Goal: Submit feedback/report problem

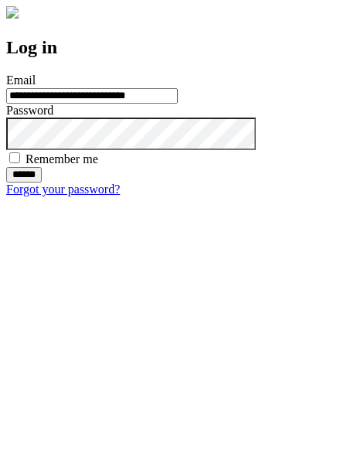
click at [42, 183] on input "******" at bounding box center [24, 174] width 36 height 15
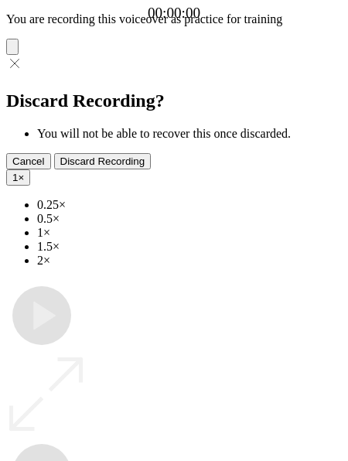
type input "**********"
